Goal: Task Accomplishment & Management: Manage account settings

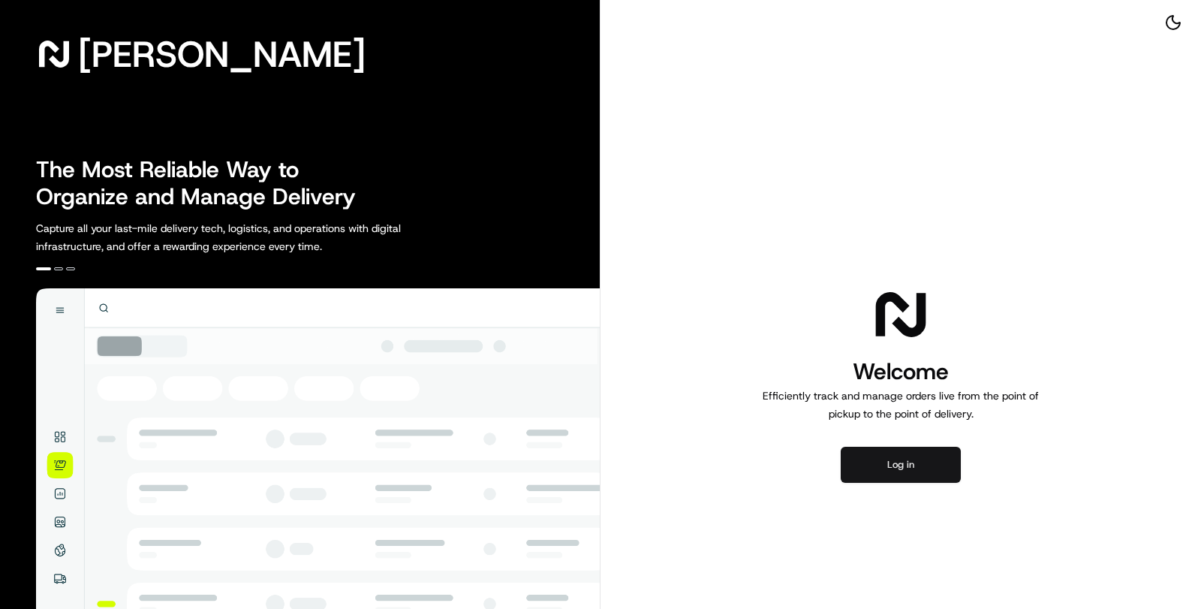
click at [898, 474] on button "Log in" at bounding box center [901, 465] width 120 height 36
